Goal: Transaction & Acquisition: Purchase product/service

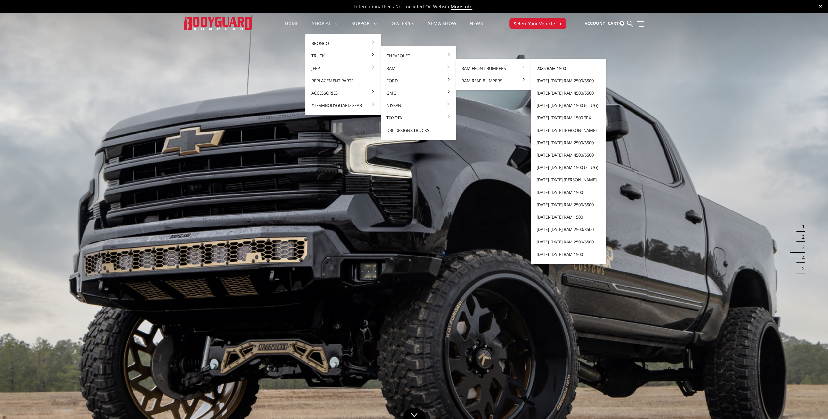
click at [547, 68] on link "2025 Ram 1500" at bounding box center [568, 68] width 70 height 12
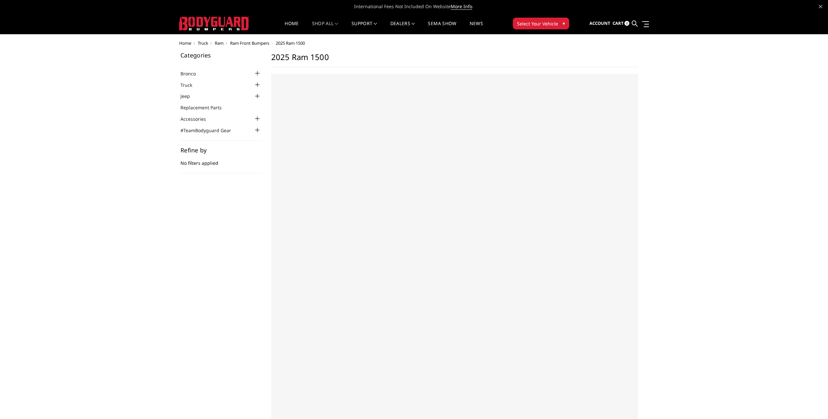
select select "US"
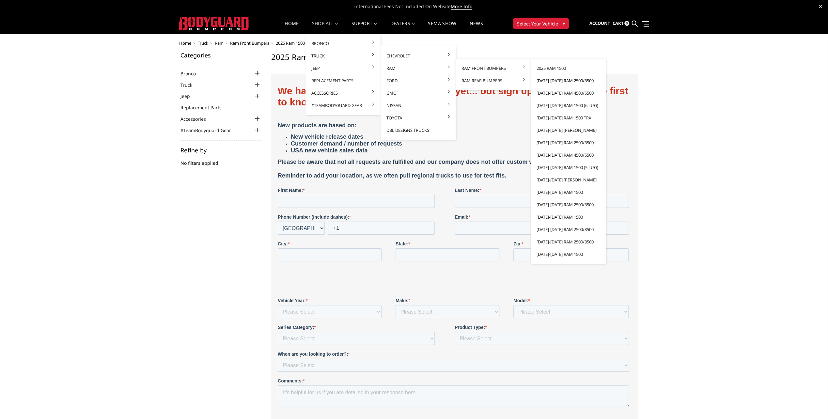
click at [550, 80] on link "[DATE]-[DATE] Ram 2500/3500" at bounding box center [568, 80] width 70 height 12
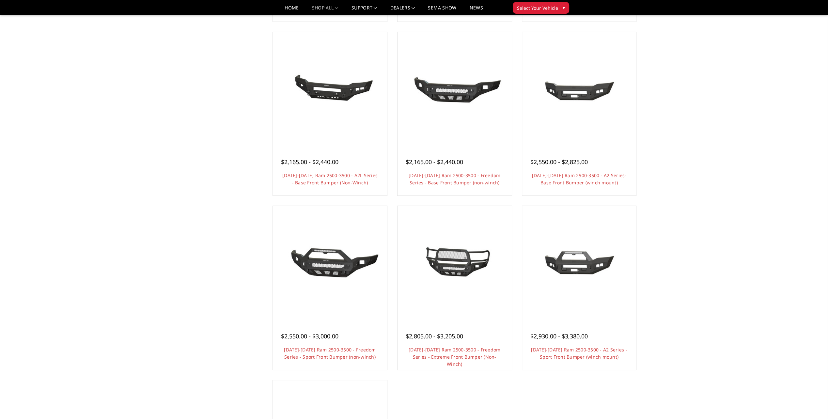
scroll to position [228, 0]
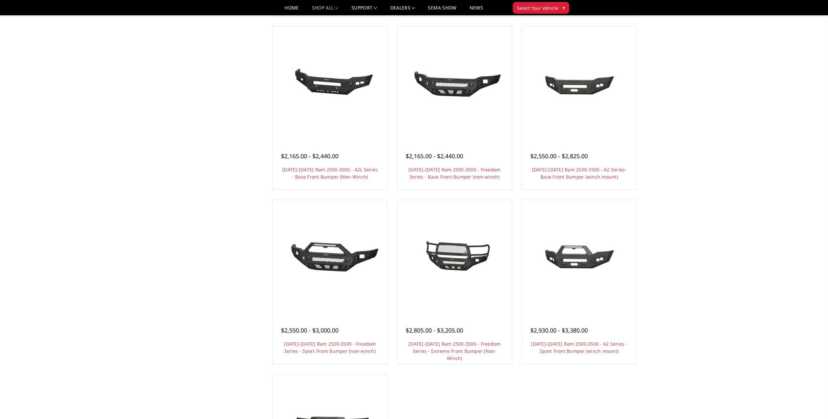
click at [573, 86] on link "Quick view" at bounding box center [579, 93] width 44 height 15
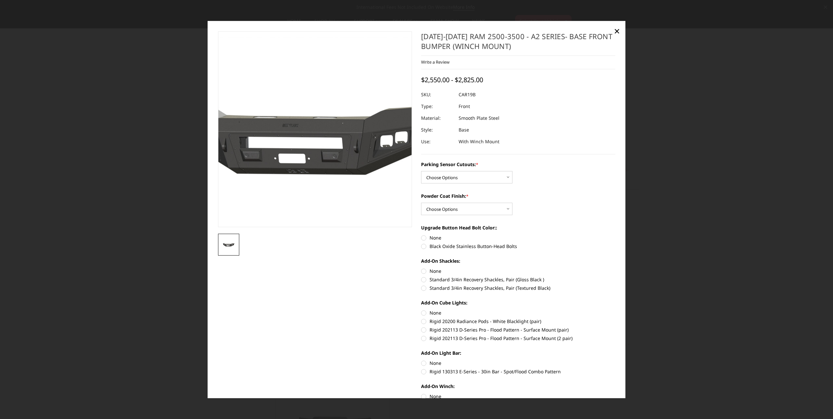
click at [316, 144] on img at bounding box center [312, 130] width 418 height 187
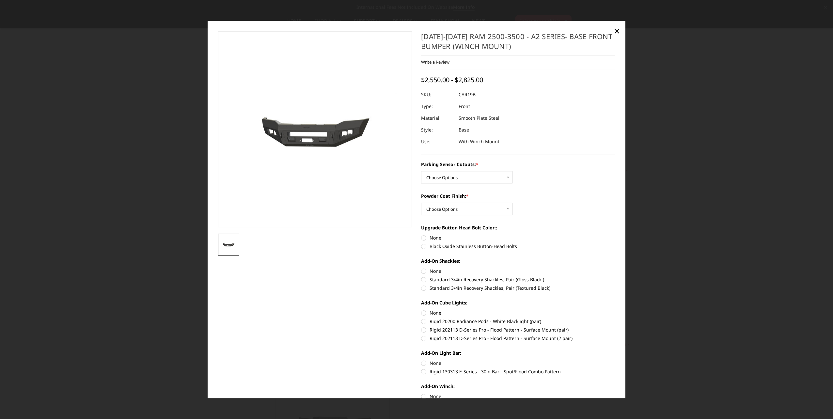
click at [620, 33] on link "×" at bounding box center [617, 31] width 10 height 10
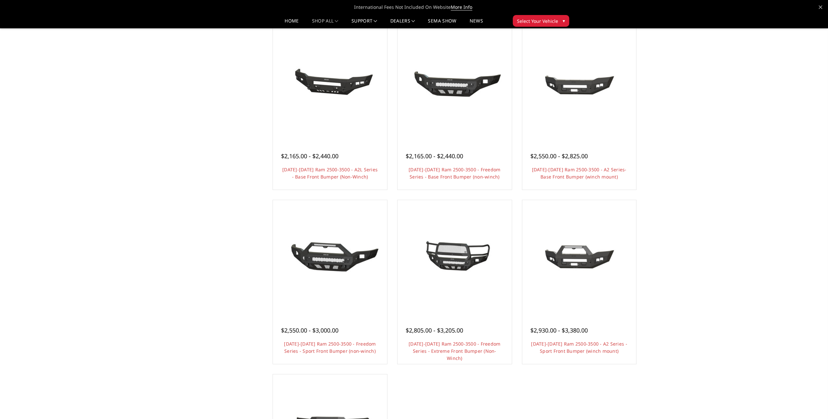
click at [565, 170] on link "2019-2025 Ram 2500-3500 - A2 Series- Base Front Bumper (winch mount)" at bounding box center [579, 172] width 95 height 13
